Goal: Transaction & Acquisition: Purchase product/service

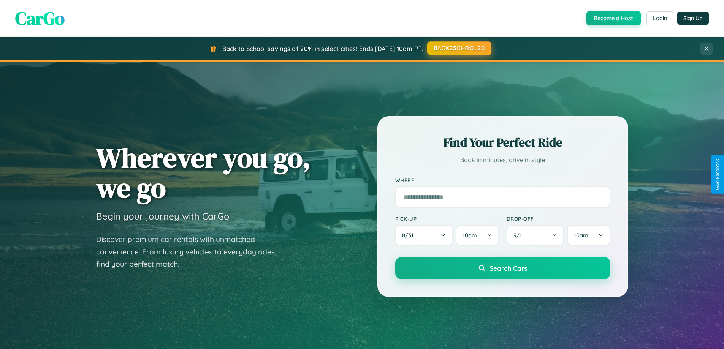
click at [459, 48] on button "BACK2SCHOOL20" at bounding box center [459, 48] width 64 height 14
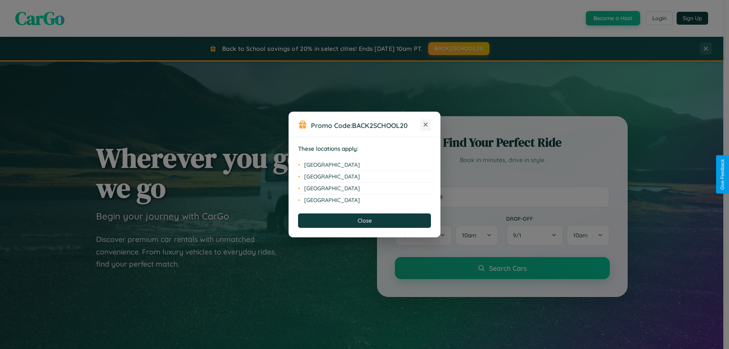
click at [426, 125] on icon at bounding box center [426, 125] width 4 height 4
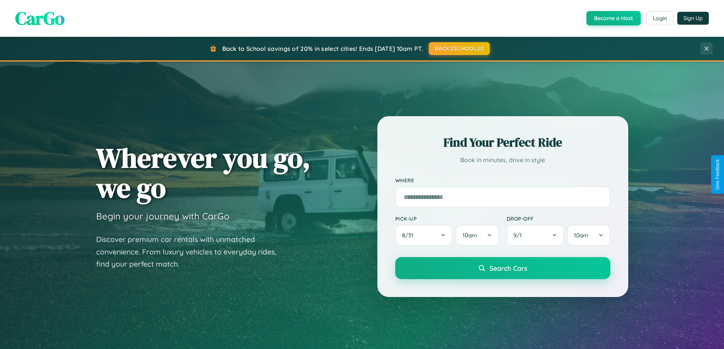
scroll to position [523, 0]
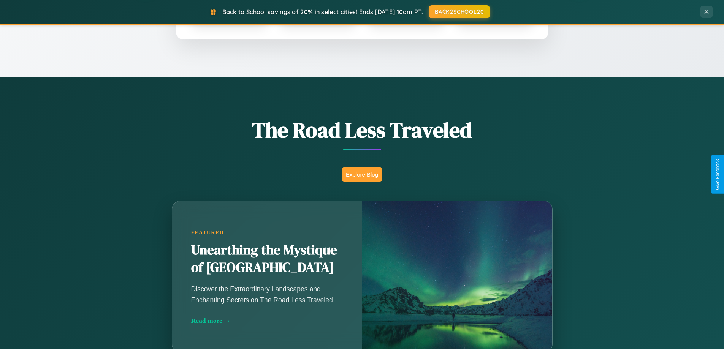
click at [362, 174] on button "Explore Blog" at bounding box center [362, 175] width 40 height 14
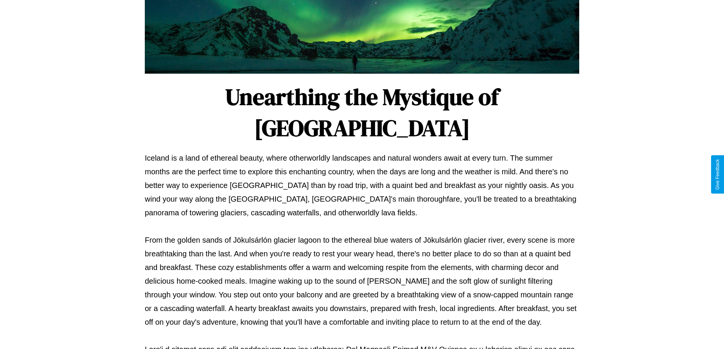
scroll to position [246, 0]
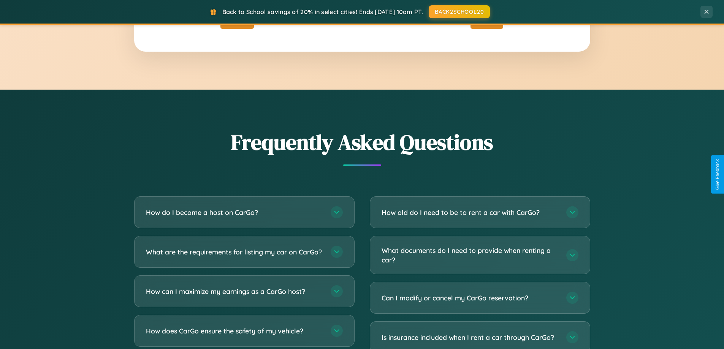
scroll to position [1462, 0]
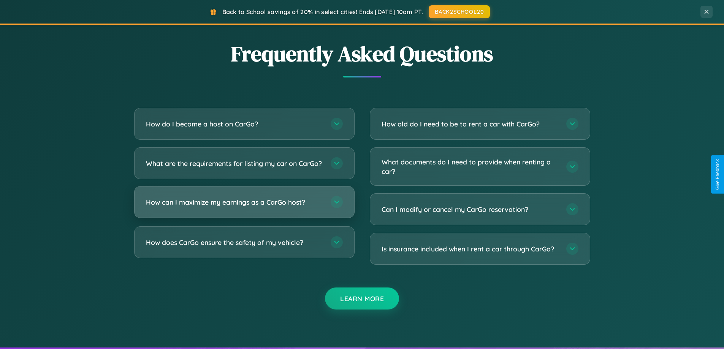
click at [244, 207] on h3 "How can I maximize my earnings as a CarGo host?" at bounding box center [234, 202] width 177 height 9
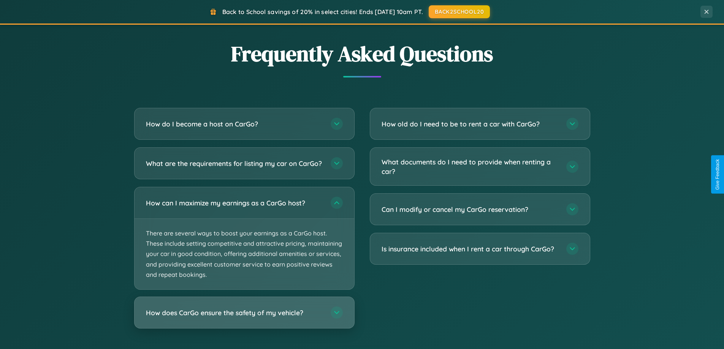
click at [244, 318] on h3 "How does CarGo ensure the safety of my vehicle?" at bounding box center [234, 312] width 177 height 9
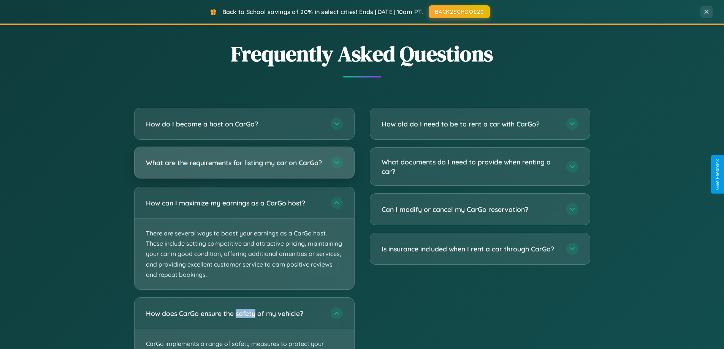
click at [244, 166] on h3 "What are the requirements for listing my car on CarGo?" at bounding box center [234, 162] width 177 height 9
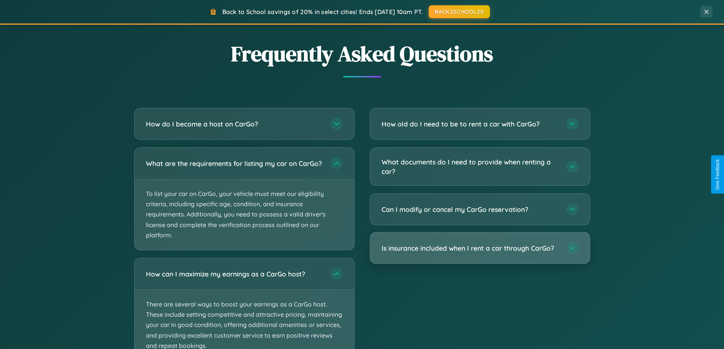
click at [479, 248] on h3 "Is insurance included when I rent a car through CarGo?" at bounding box center [469, 248] width 177 height 9
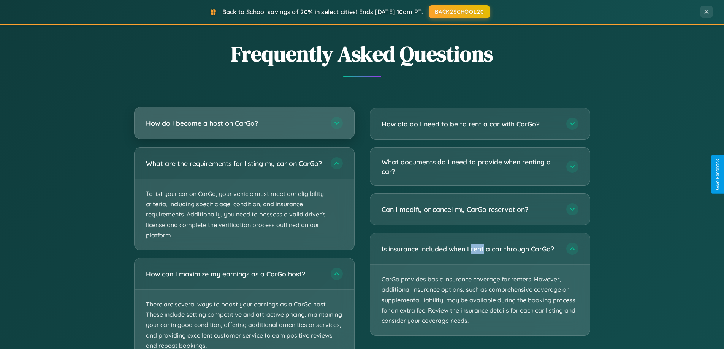
click at [244, 124] on h3 "How do I become a host on CarGo?" at bounding box center [234, 123] width 177 height 9
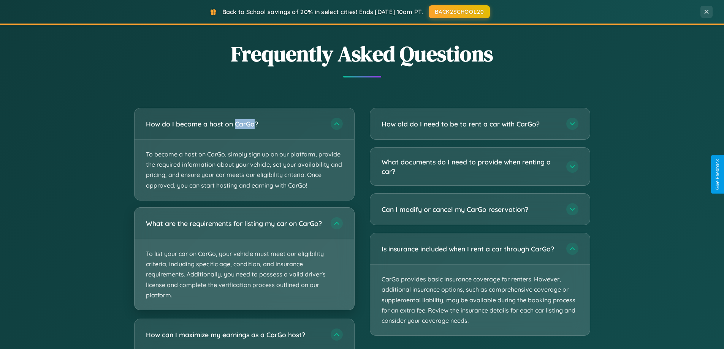
click at [244, 263] on p "To list your car on CarGo, your vehicle must meet our eligibility criteria, inc…" at bounding box center [244, 274] width 220 height 71
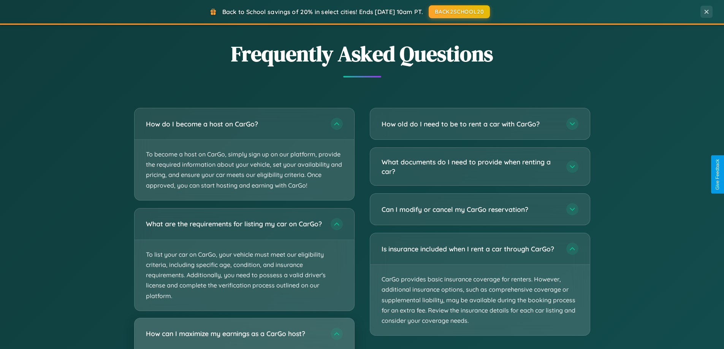
click at [244, 337] on h3 "How can I maximize my earnings as a CarGo host?" at bounding box center [234, 333] width 177 height 9
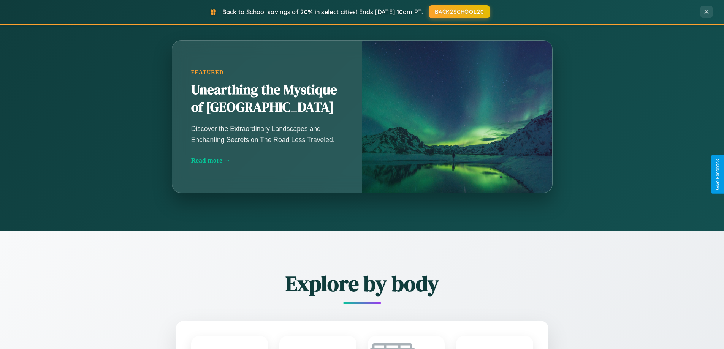
scroll to position [22, 0]
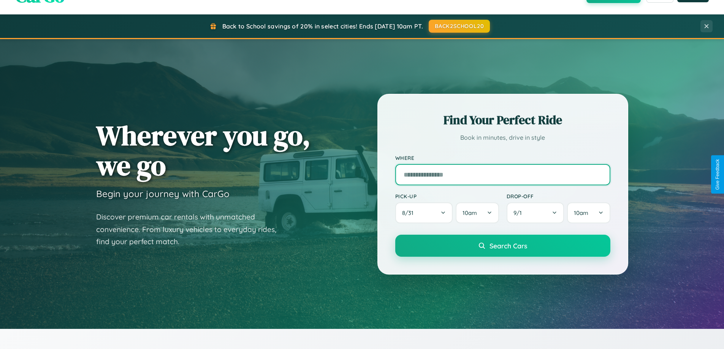
click at [502, 174] on input "text" at bounding box center [502, 174] width 215 height 21
type input "*****"
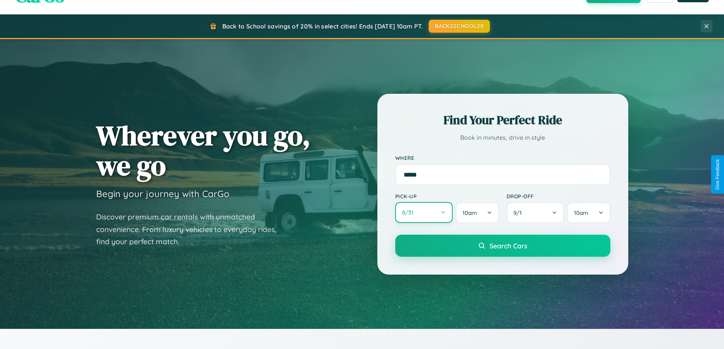
click at [424, 213] on button "8 / 31" at bounding box center [424, 212] width 58 height 21
select select "*"
select select "****"
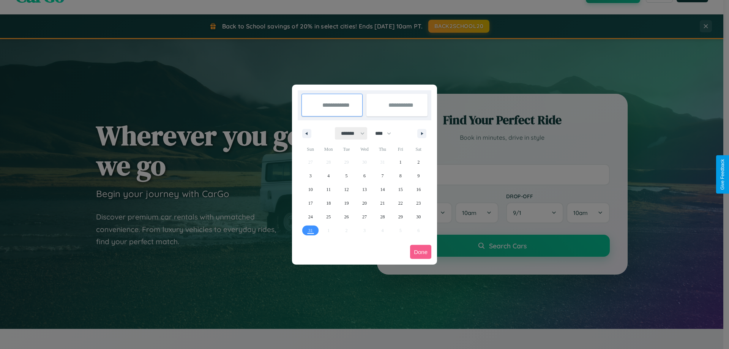
drag, startPoint x: 350, startPoint y: 133, endPoint x: 365, endPoint y: 152, distance: 24.3
click at [350, 133] on select "******* ******** ***** ***** *** **** **** ****** ********* ******* ******** **…" at bounding box center [351, 133] width 32 height 13
select select "*"
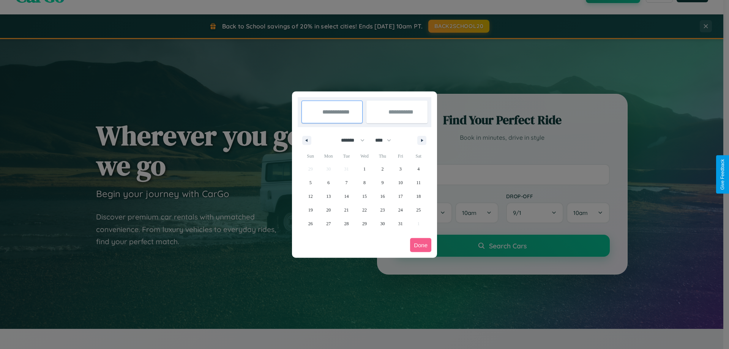
drag, startPoint x: 387, startPoint y: 140, endPoint x: 365, endPoint y: 152, distance: 25.2
click at [387, 140] on select "**** **** **** **** **** **** **** **** **** **** **** **** **** **** **** ****…" at bounding box center [383, 140] width 23 height 13
select select "****"
click at [310, 182] on span "4" at bounding box center [311, 183] width 2 height 14
type input "**********"
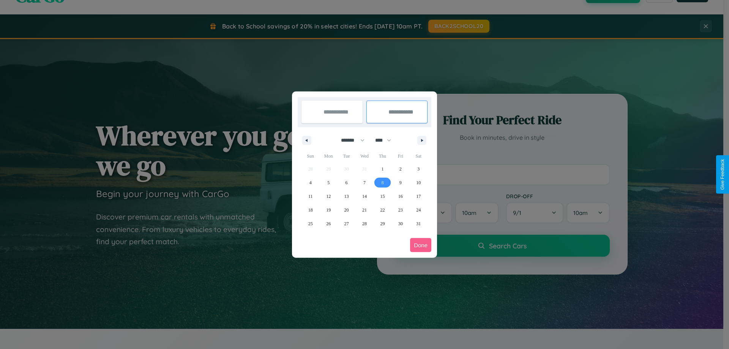
click at [383, 182] on span "8" at bounding box center [382, 183] width 2 height 14
type input "**********"
click at [421, 245] on button "Done" at bounding box center [420, 245] width 21 height 14
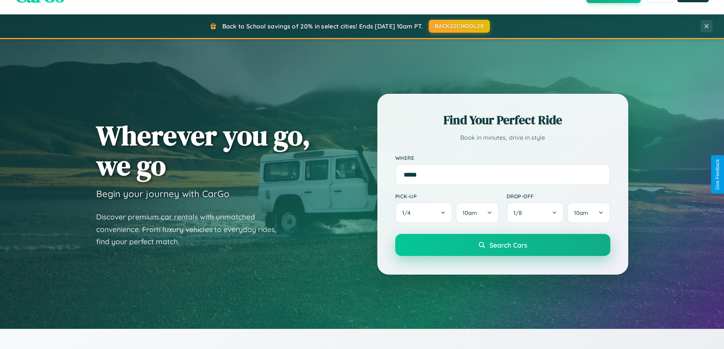
click at [502, 245] on span "Search Cars" at bounding box center [508, 245] width 38 height 8
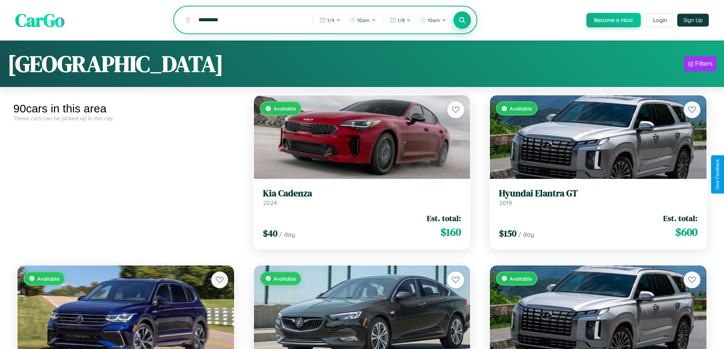
click at [462, 21] on icon at bounding box center [462, 19] width 7 height 7
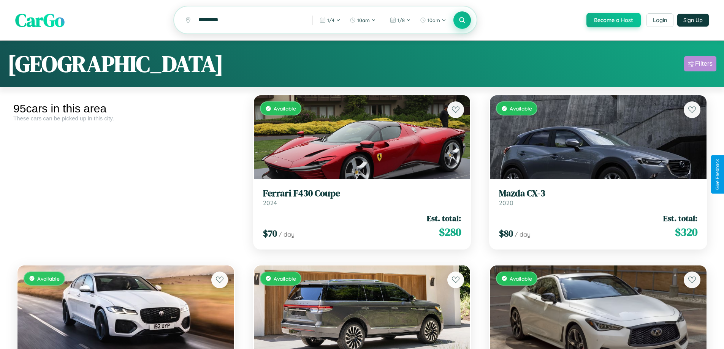
click at [700, 65] on div "Filters" at bounding box center [703, 64] width 17 height 8
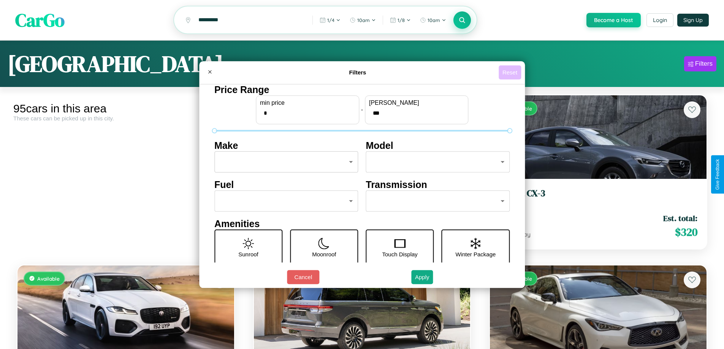
click at [511, 72] on button "Reset" at bounding box center [509, 72] width 22 height 14
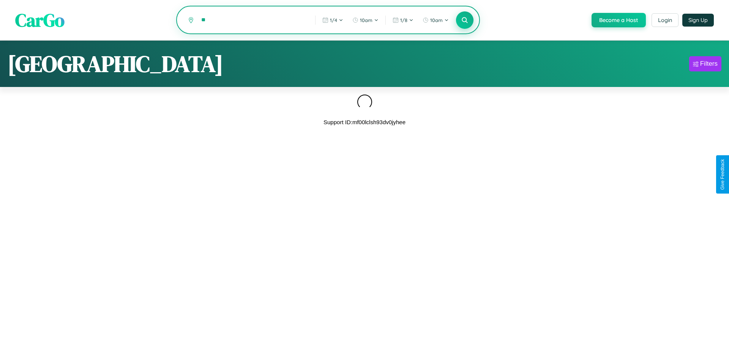
type input "*"
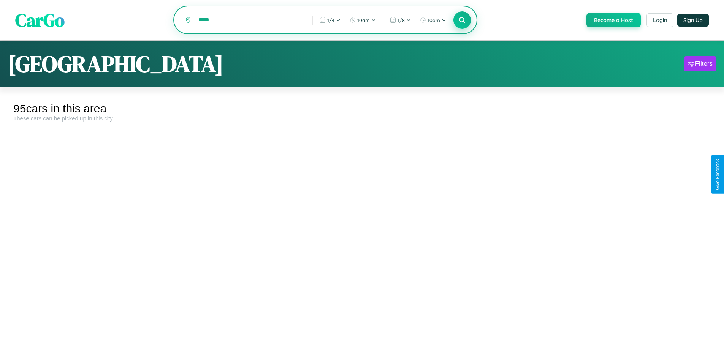
type input "*****"
click at [462, 21] on icon at bounding box center [462, 19] width 7 height 7
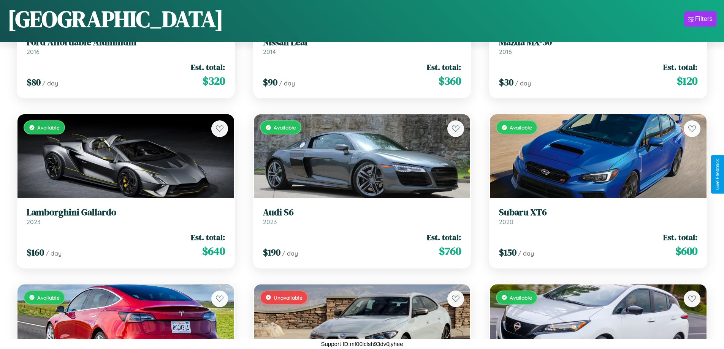
scroll to position [2205, 0]
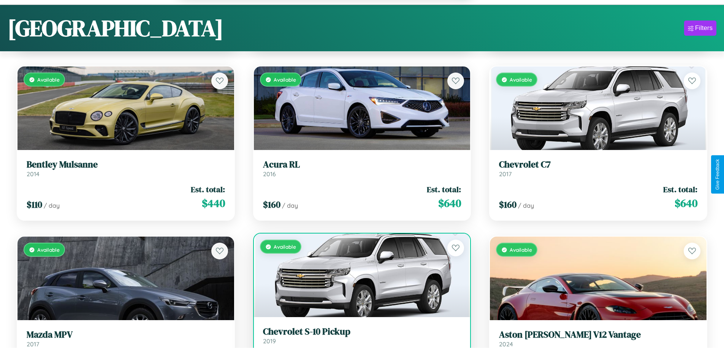
click at [359, 337] on h3 "Chevrolet S-10 Pickup" at bounding box center [362, 331] width 198 height 11
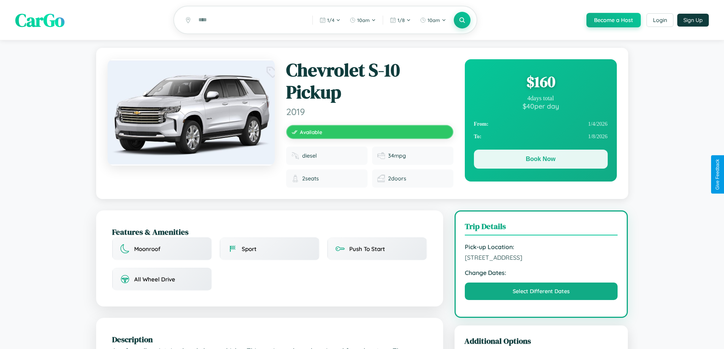
click at [540, 161] on button "Book Now" at bounding box center [541, 159] width 134 height 19
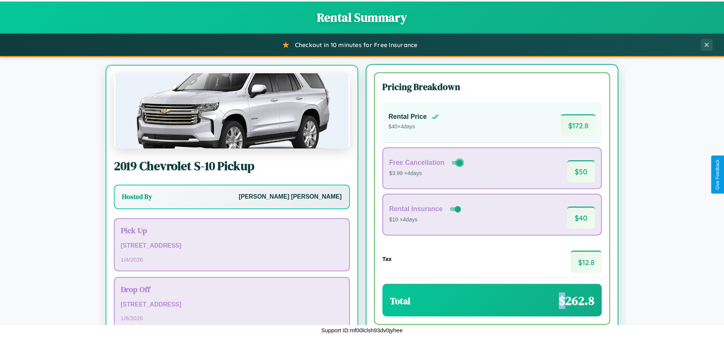
scroll to position [35, 0]
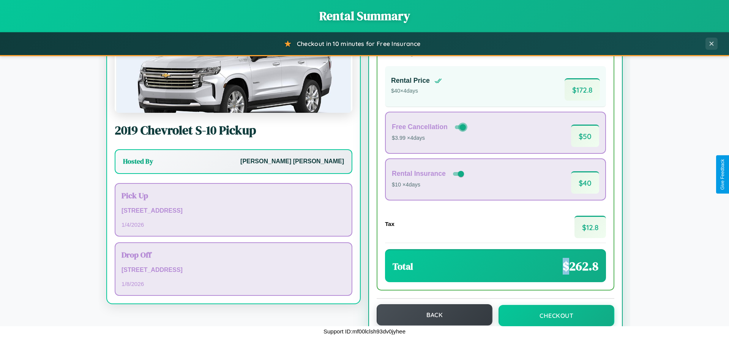
click at [431, 315] on button "Back" at bounding box center [435, 314] width 116 height 21
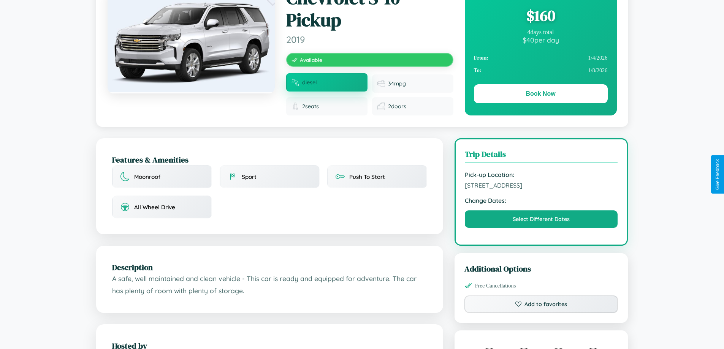
scroll to position [84, 0]
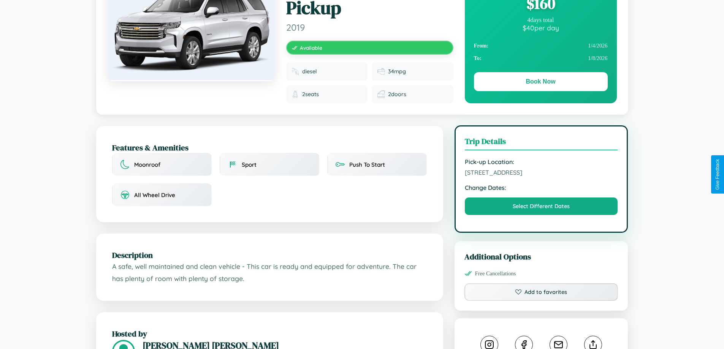
click at [541, 174] on span "5770 Hillside Avenue Tokyo 90890 Japan" at bounding box center [541, 173] width 153 height 8
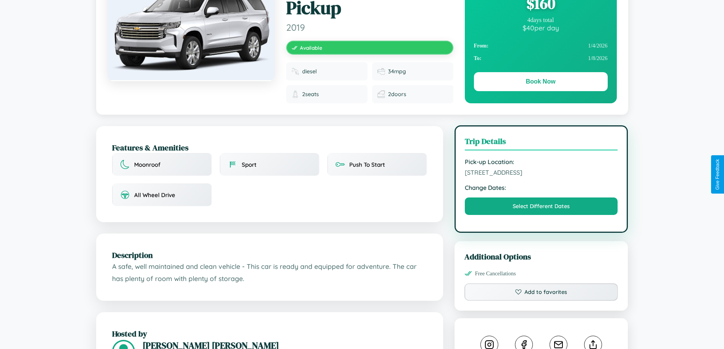
click at [541, 174] on span "5770 Hillside Avenue Tokyo 90890 Japan" at bounding box center [541, 173] width 153 height 8
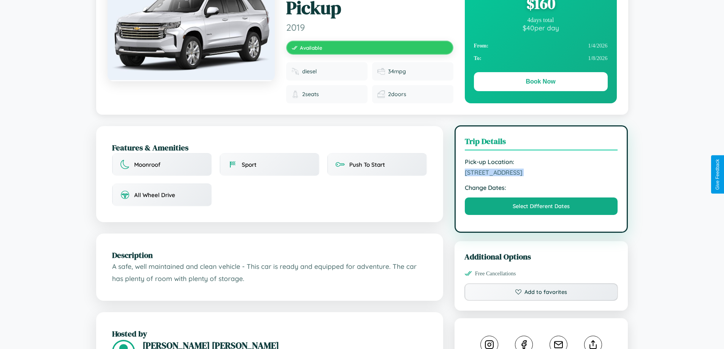
click at [541, 174] on span "5770 Hillside Avenue Tokyo 90890 Japan" at bounding box center [541, 173] width 153 height 8
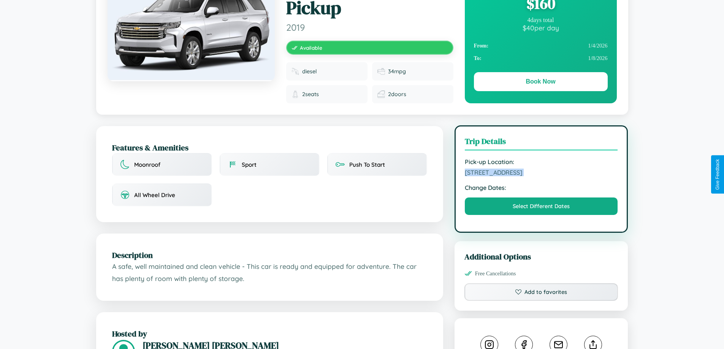
click at [541, 174] on span "5770 Hillside Avenue Tokyo 90890 Japan" at bounding box center [541, 173] width 153 height 8
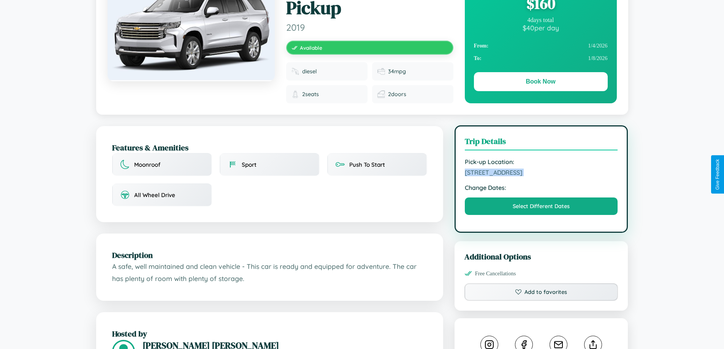
click at [541, 174] on span "5770 Hillside Avenue Tokyo 90890 Japan" at bounding box center [541, 173] width 153 height 8
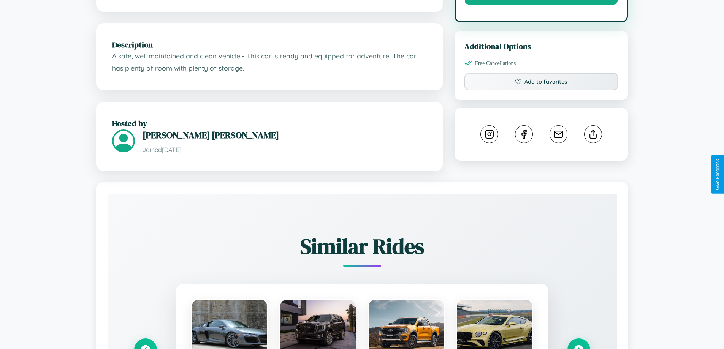
scroll to position [430, 0]
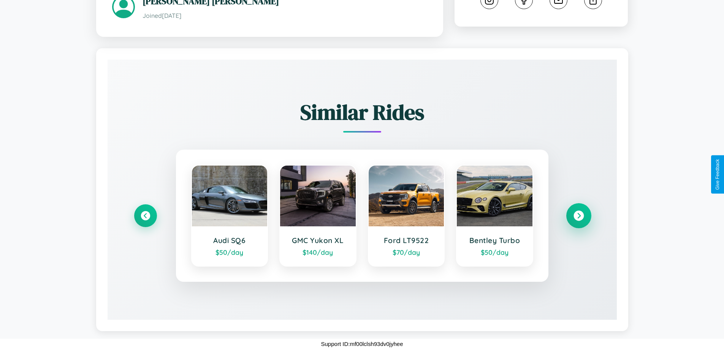
click at [578, 216] on icon at bounding box center [578, 216] width 10 height 10
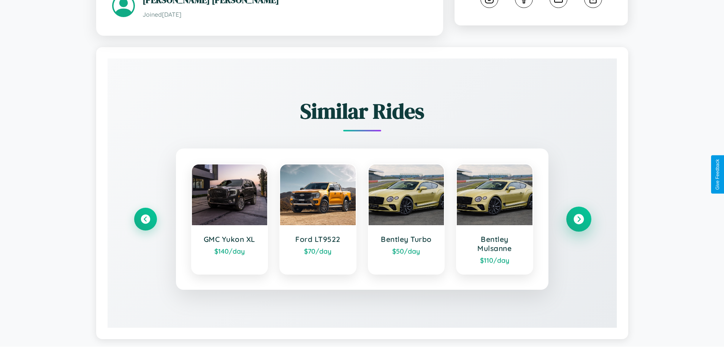
click at [578, 220] on icon at bounding box center [578, 219] width 10 height 10
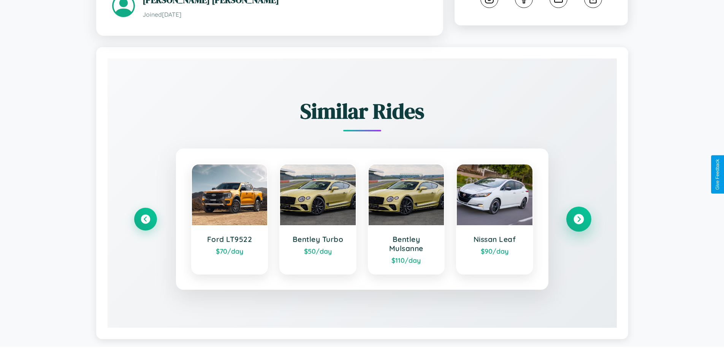
click at [578, 220] on icon at bounding box center [578, 219] width 10 height 10
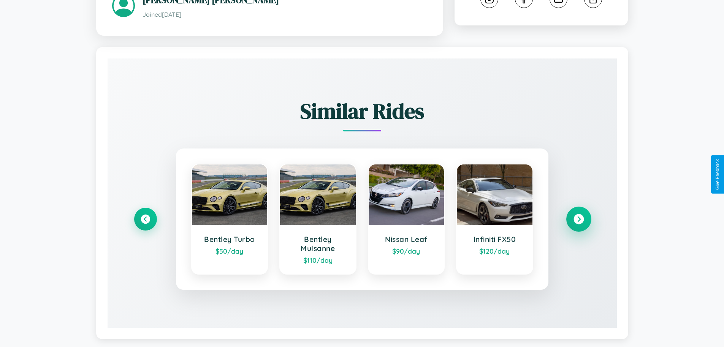
click at [578, 220] on icon at bounding box center [578, 219] width 10 height 10
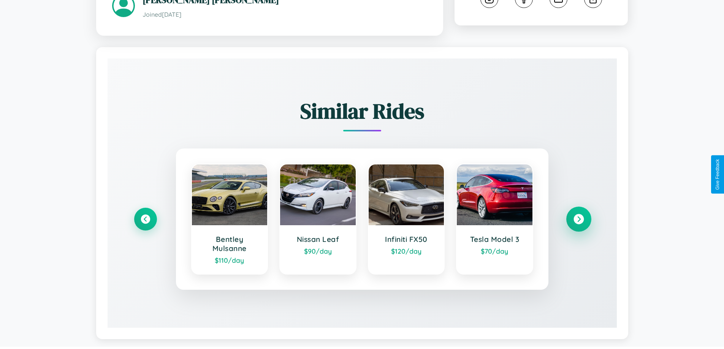
click at [578, 220] on icon at bounding box center [578, 219] width 10 height 10
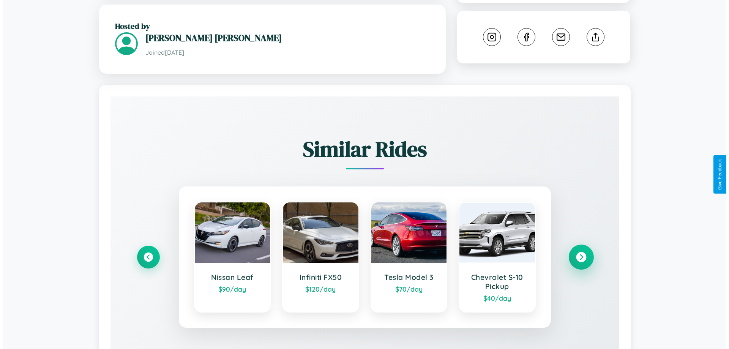
scroll to position [0, 0]
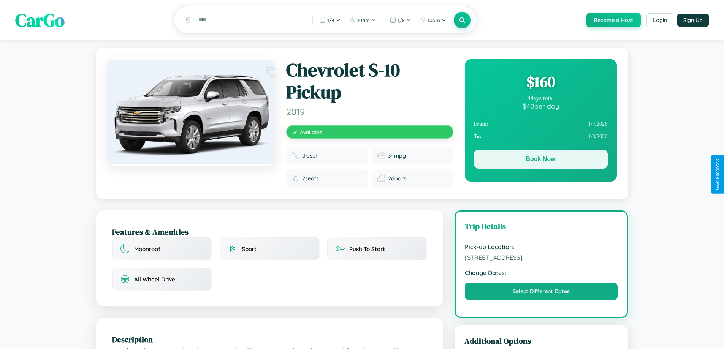
click at [540, 160] on button "Book Now" at bounding box center [541, 159] width 134 height 19
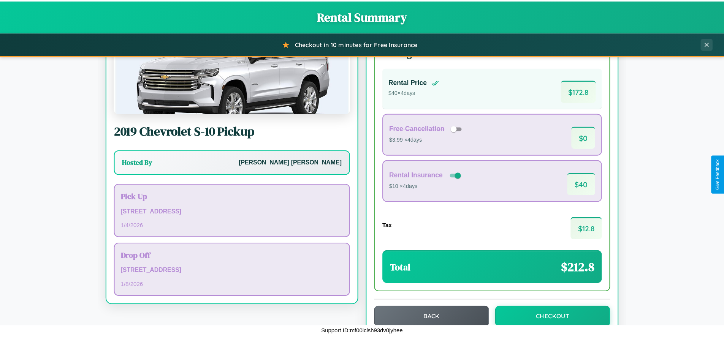
scroll to position [52, 0]
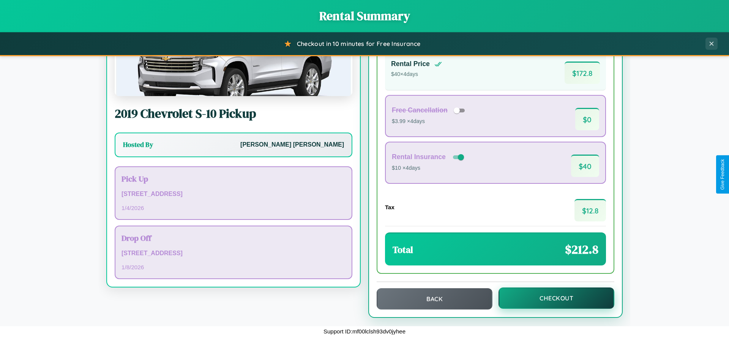
click at [552, 298] on button "Checkout" at bounding box center [557, 298] width 116 height 21
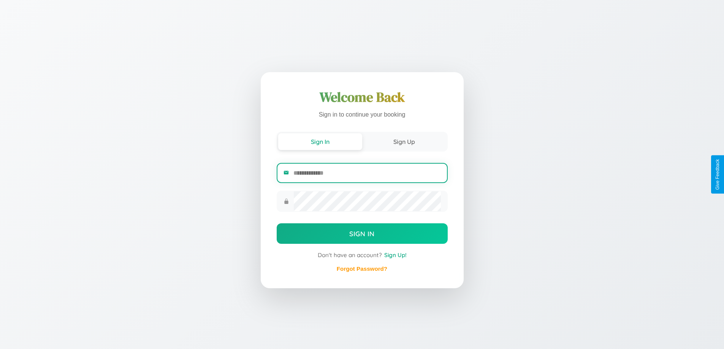
click at [367, 173] on input "email" at bounding box center [366, 173] width 147 height 19
type input "**********"
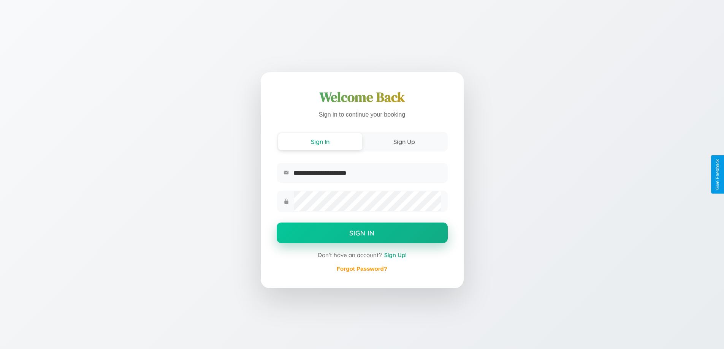
click at [362, 234] on button "Sign In" at bounding box center [362, 233] width 171 height 21
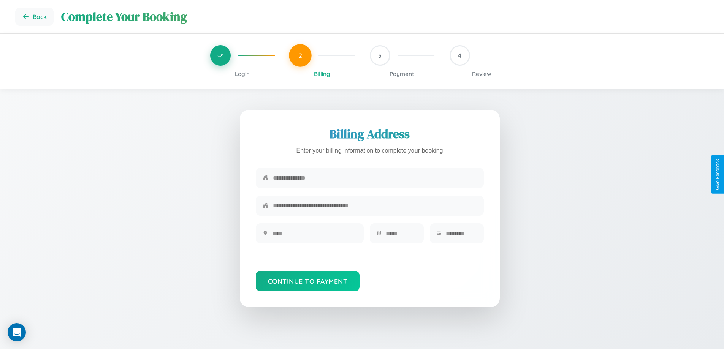
click at [375, 178] on input "text" at bounding box center [375, 178] width 204 height 19
type input "**********"
click at [314, 236] on input "text" at bounding box center [314, 233] width 84 height 19
type input "********"
click at [401, 236] on input "text" at bounding box center [401, 233] width 31 height 19
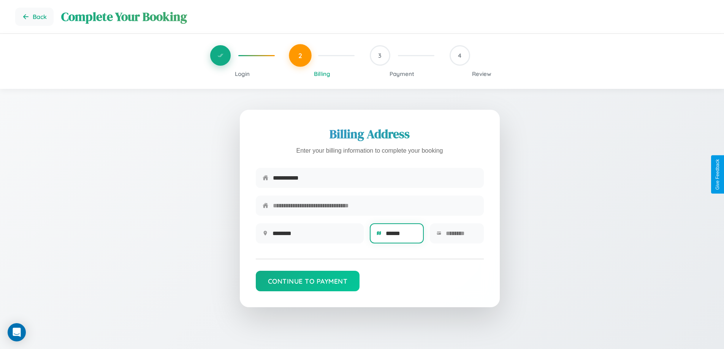
type input "******"
click at [461, 236] on input "text" at bounding box center [461, 233] width 31 height 19
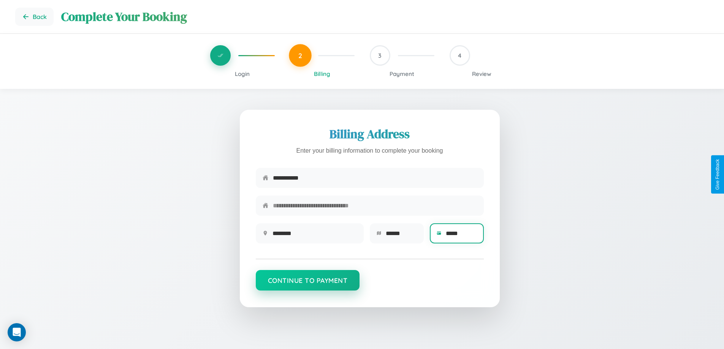
type input "*****"
click at [307, 284] on button "Continue to Payment" at bounding box center [308, 280] width 104 height 21
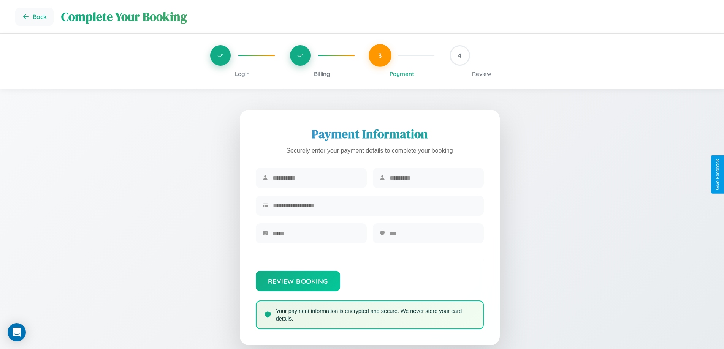
click at [316, 178] on input "text" at bounding box center [315, 178] width 87 height 19
type input "*****"
click at [433, 178] on input "text" at bounding box center [432, 178] width 87 height 19
type input "********"
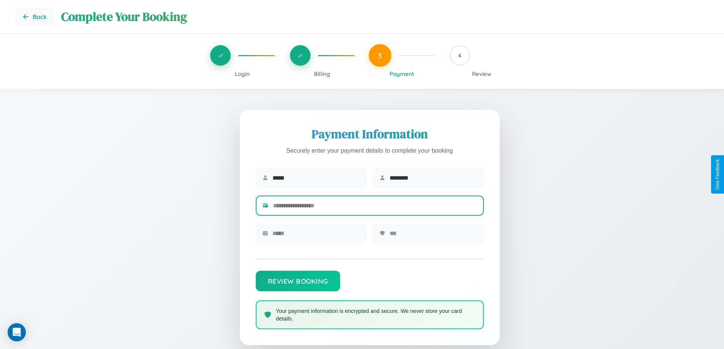
click at [375, 207] on input "text" at bounding box center [375, 205] width 204 height 19
type input "**********"
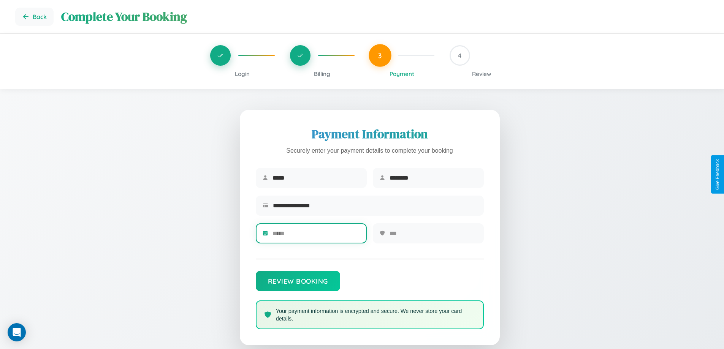
click at [316, 236] on input "text" at bounding box center [315, 233] width 87 height 19
type input "*****"
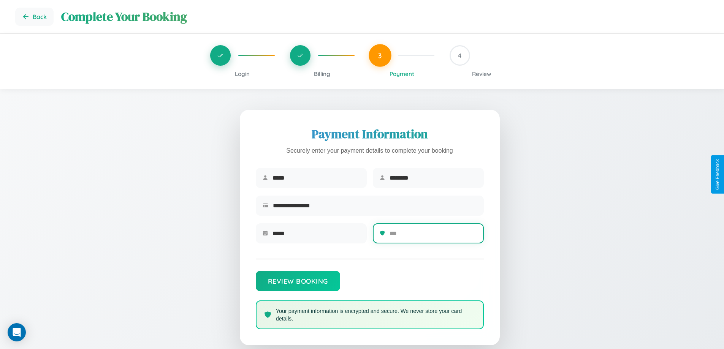
click at [433, 236] on input "text" at bounding box center [432, 233] width 87 height 19
type input "***"
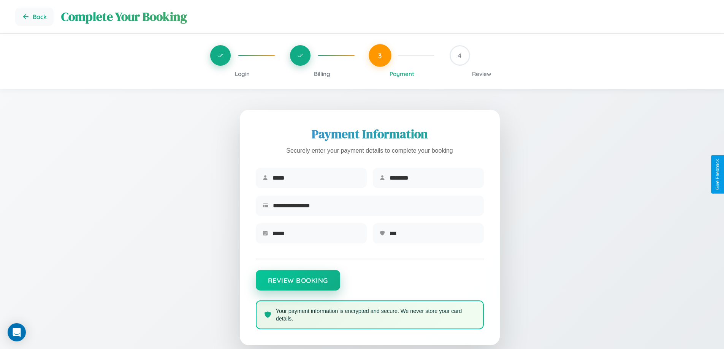
click at [297, 284] on button "Review Booking" at bounding box center [298, 280] width 84 height 21
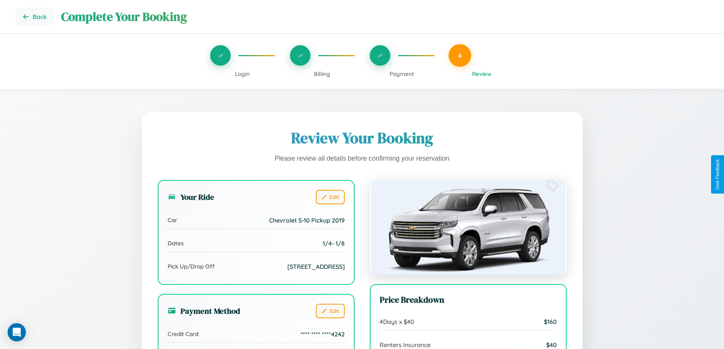
click at [322, 74] on span "Billing" at bounding box center [322, 73] width 16 height 7
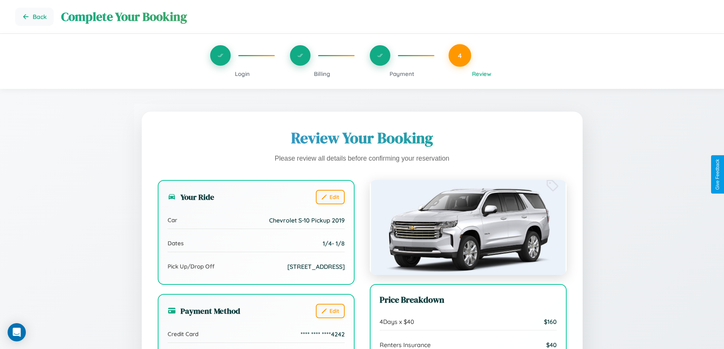
click at [322, 74] on span "Billing" at bounding box center [322, 73] width 16 height 7
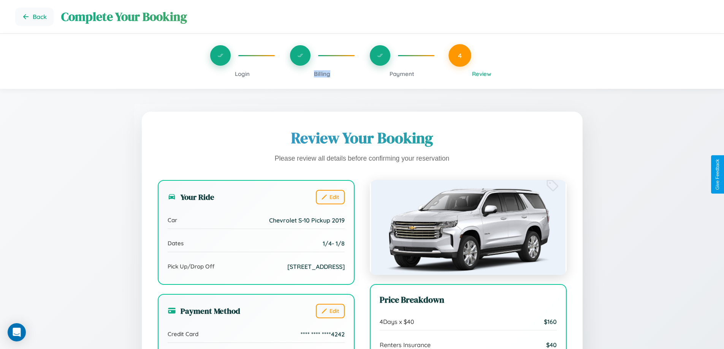
click at [322, 74] on span "Billing" at bounding box center [322, 73] width 16 height 7
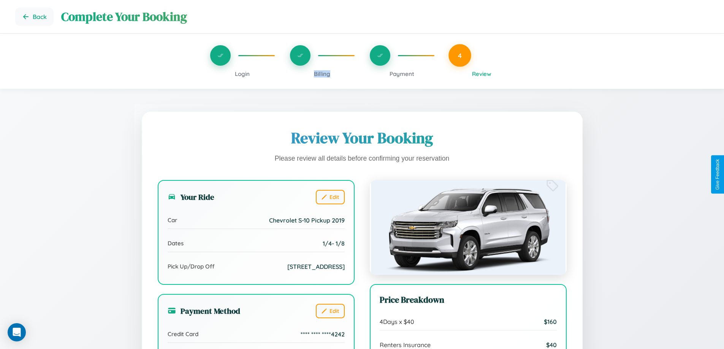
click at [322, 74] on span "Billing" at bounding box center [322, 73] width 16 height 7
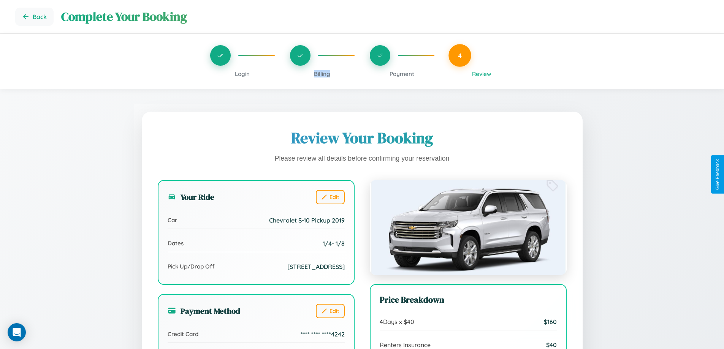
click at [322, 74] on span "Billing" at bounding box center [322, 73] width 16 height 7
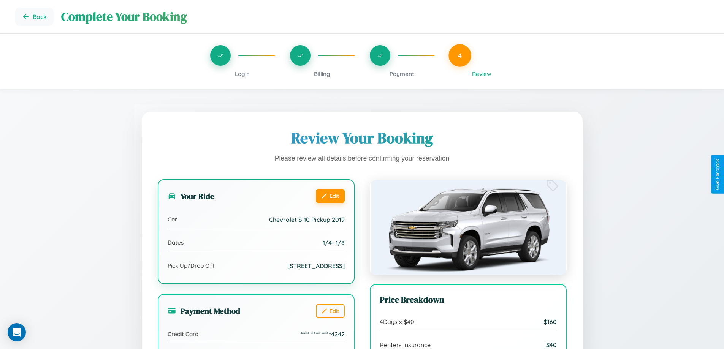
click at [330, 196] on button "Edit" at bounding box center [330, 196] width 29 height 14
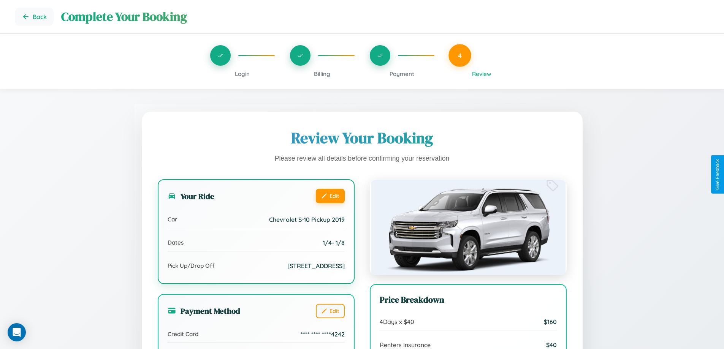
click at [330, 196] on button "Edit" at bounding box center [330, 196] width 29 height 14
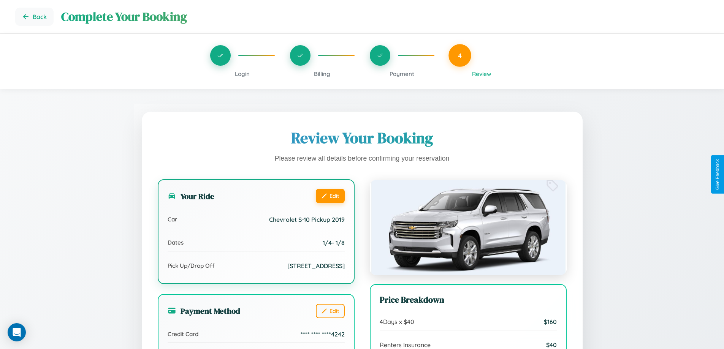
click at [330, 196] on button "Edit" at bounding box center [330, 196] width 29 height 14
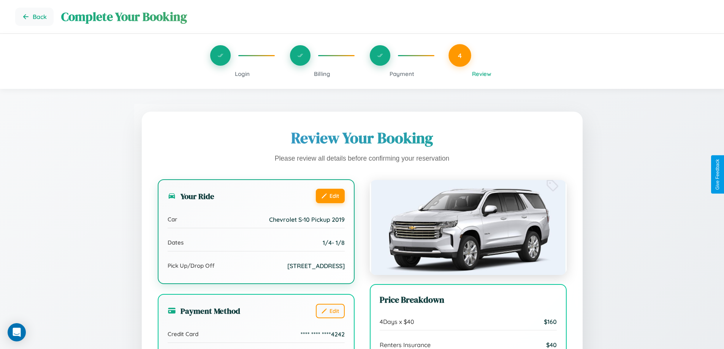
click at [330, 196] on button "Edit" at bounding box center [330, 196] width 29 height 14
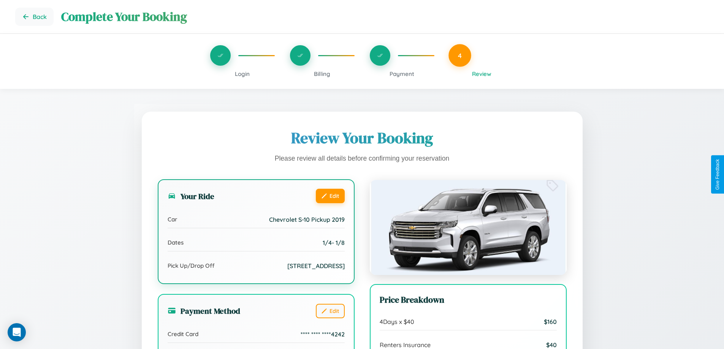
click at [330, 196] on button "Edit" at bounding box center [330, 196] width 29 height 14
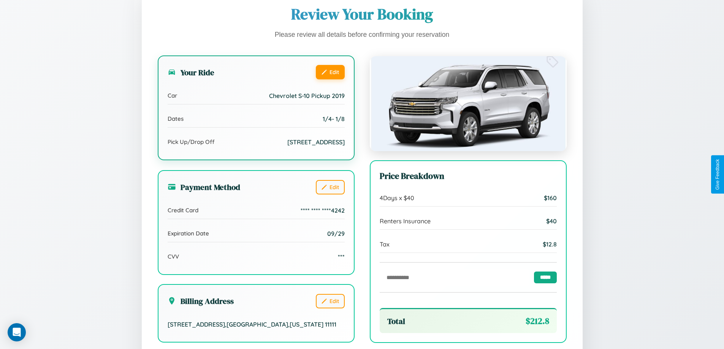
scroll to position [209, 0]
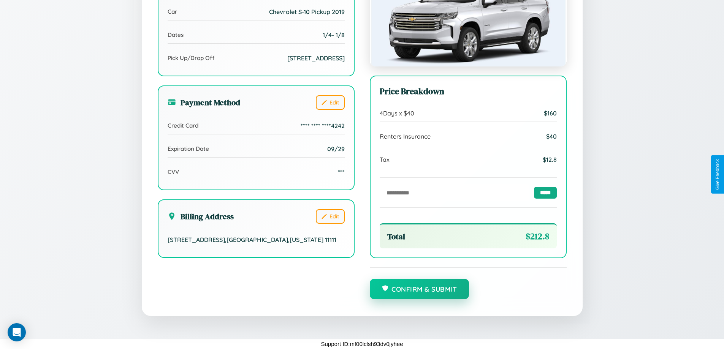
click at [419, 289] on button "Confirm & Submit" at bounding box center [420, 289] width 100 height 21
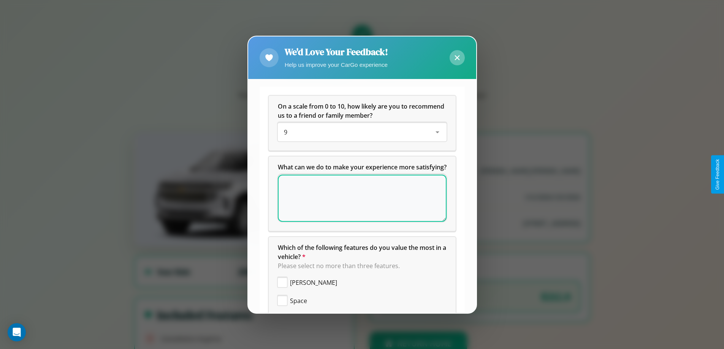
click at [457, 57] on icon at bounding box center [456, 57] width 5 height 5
